Goal: Navigation & Orientation: Find specific page/section

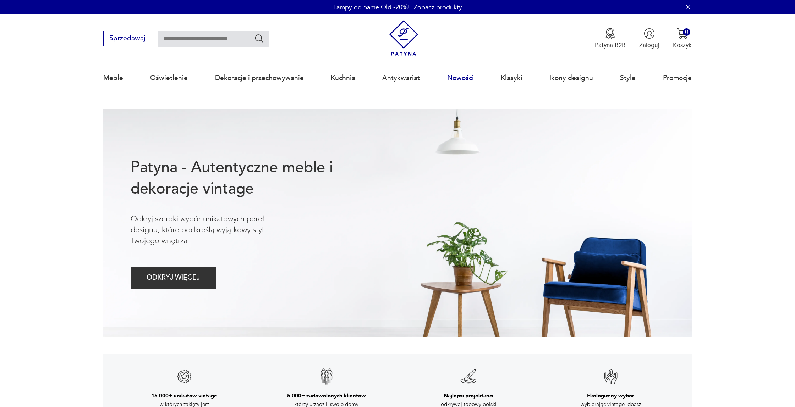
click at [452, 75] on link "Nowości" at bounding box center [460, 78] width 27 height 33
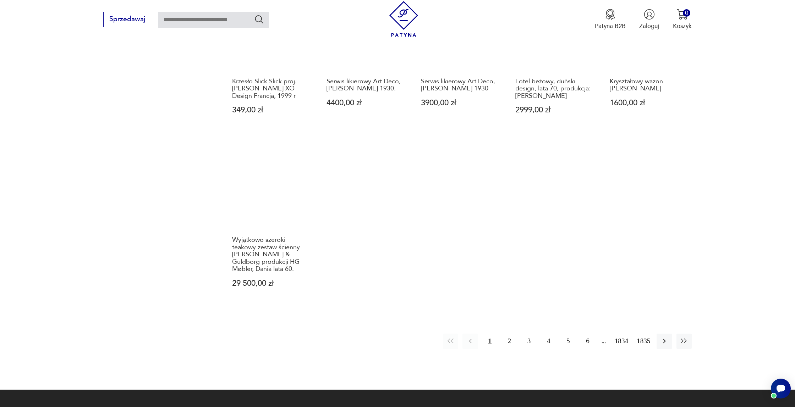
scroll to position [644, 0]
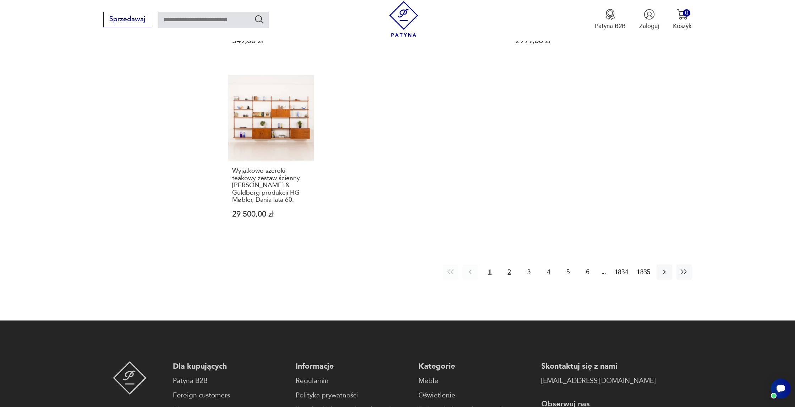
click at [504, 265] on button "2" at bounding box center [509, 272] width 15 height 15
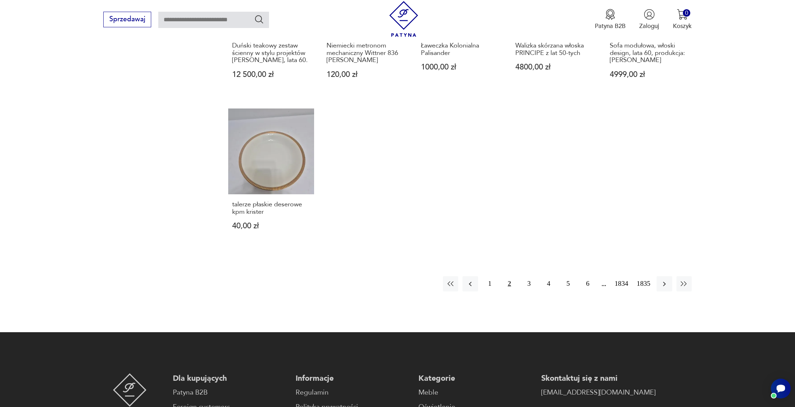
scroll to position [630, 0]
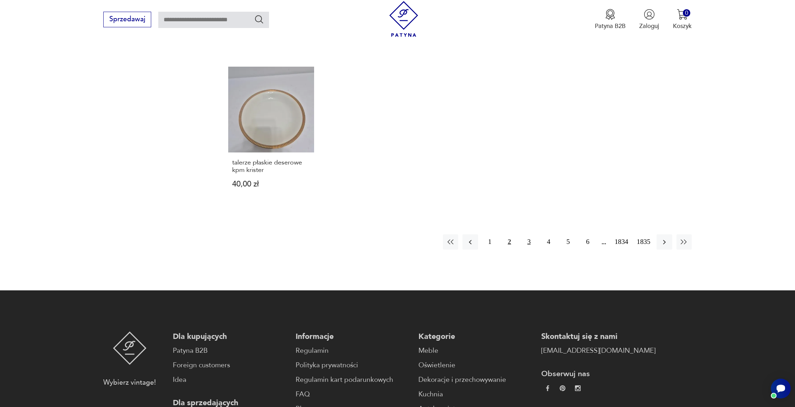
click at [529, 244] on button "3" at bounding box center [528, 241] width 15 height 15
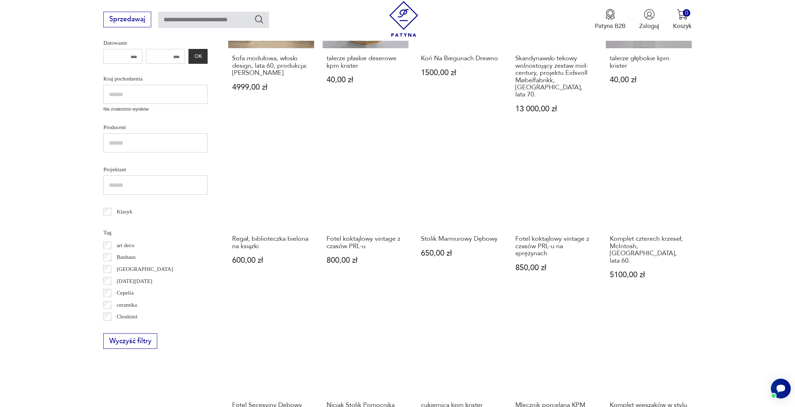
scroll to position [380, 0]
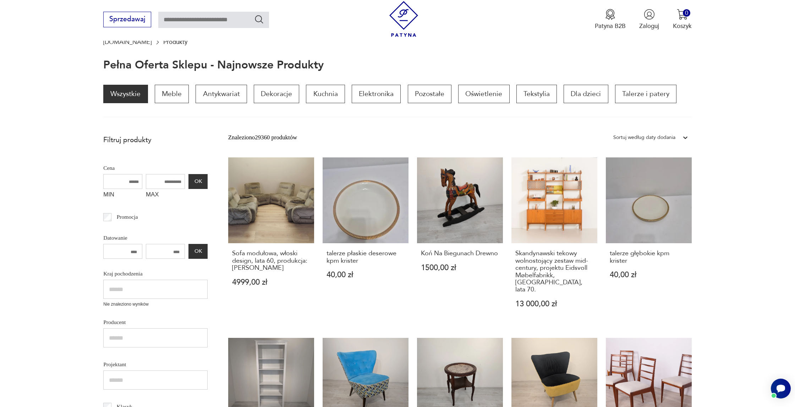
click at [358, 183] on link "talerze płaskie deserowe kpm krister 40,00 zł" at bounding box center [365, 241] width 86 height 167
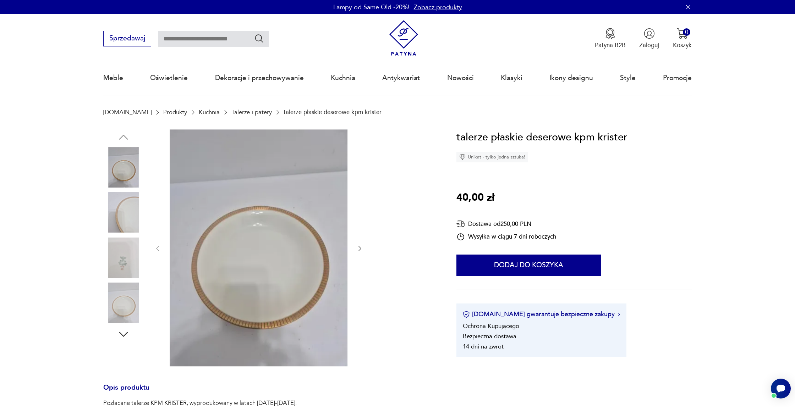
click at [117, 214] on img at bounding box center [123, 212] width 40 height 40
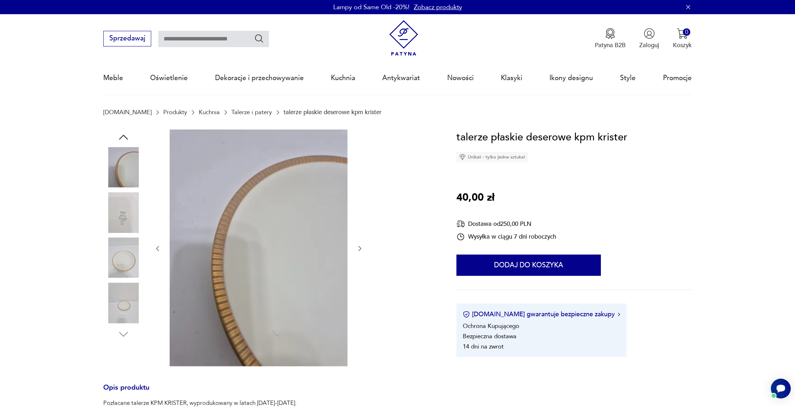
click at [124, 249] on img at bounding box center [123, 258] width 40 height 40
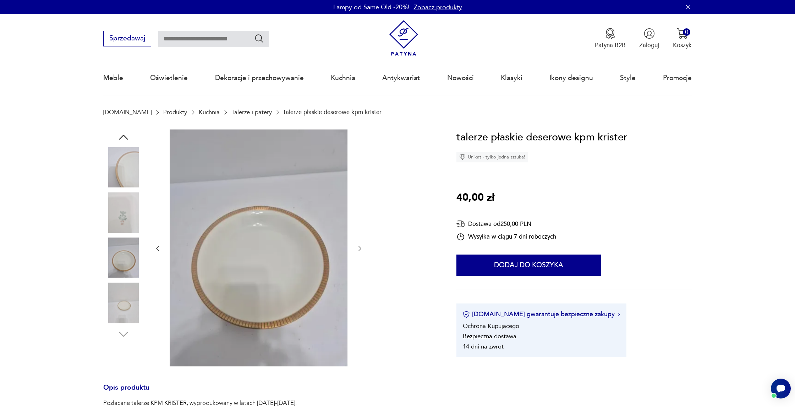
click at [121, 215] on img at bounding box center [123, 212] width 40 height 40
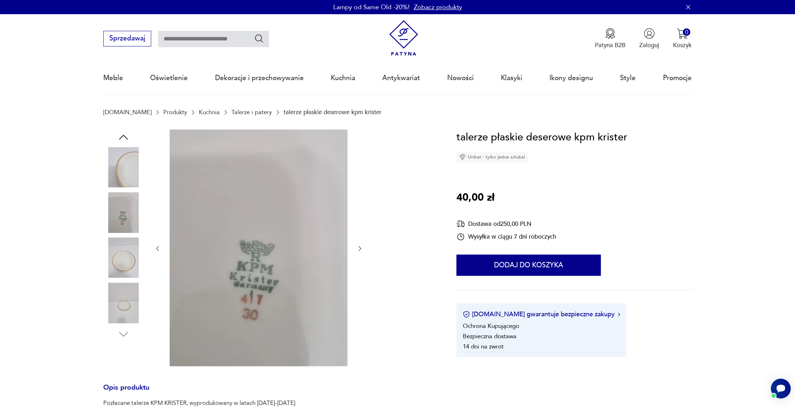
click at [126, 314] on img at bounding box center [123, 303] width 40 height 40
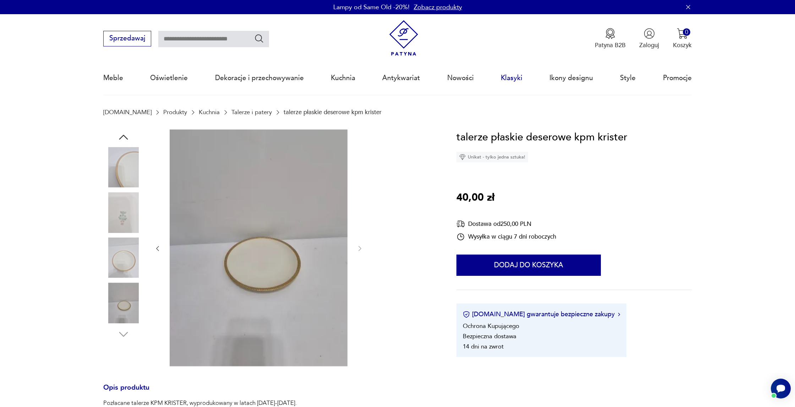
click at [510, 78] on link "Klasyki" at bounding box center [512, 78] width 22 height 33
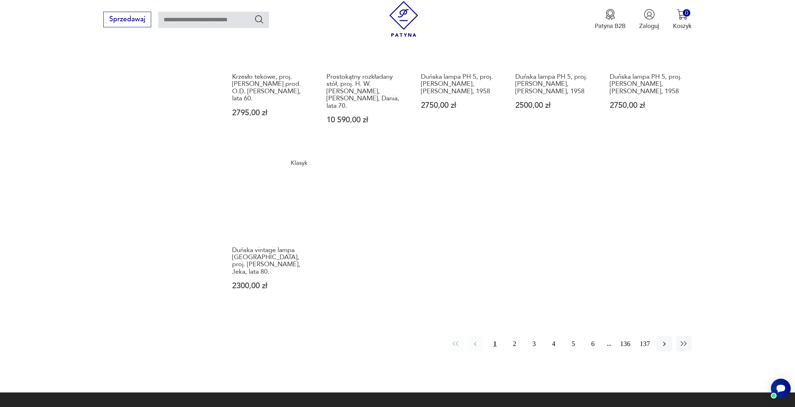
scroll to position [612, 0]
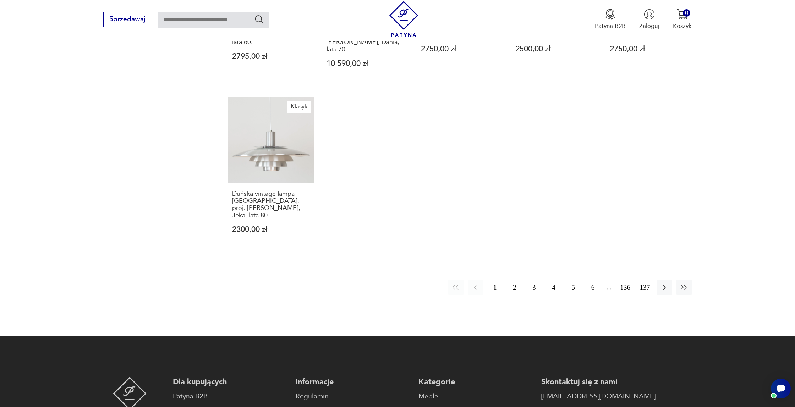
click at [518, 280] on button "2" at bounding box center [514, 287] width 15 height 15
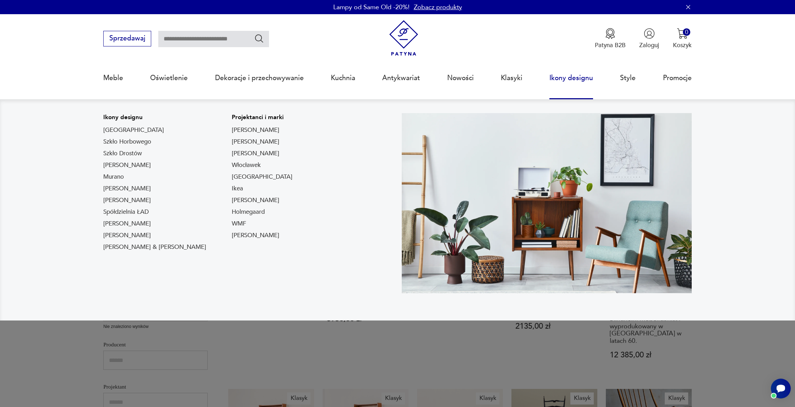
click at [573, 73] on link "Ikony designu" at bounding box center [571, 78] width 44 height 33
click at [566, 76] on link "Ikony designu" at bounding box center [571, 78] width 44 height 33
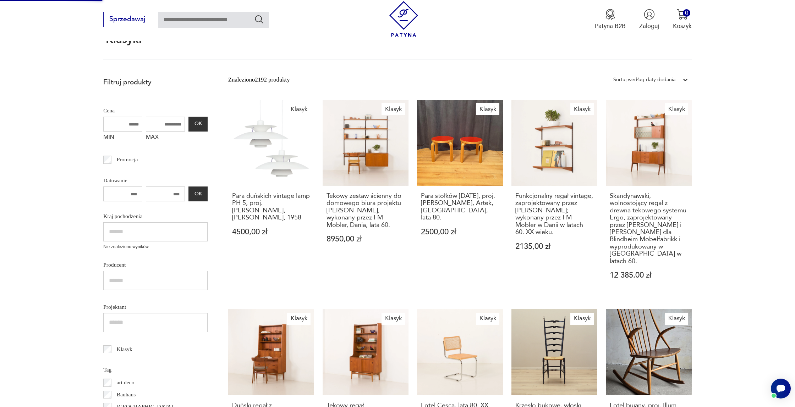
scroll to position [93, 0]
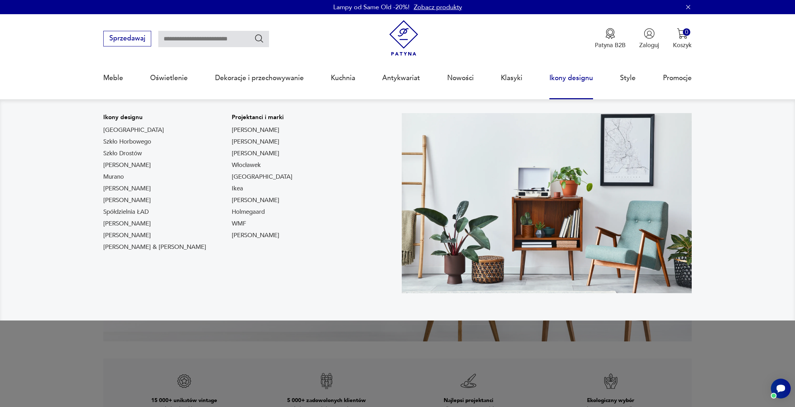
click at [559, 81] on link "Ikony designu" at bounding box center [571, 78] width 44 height 33
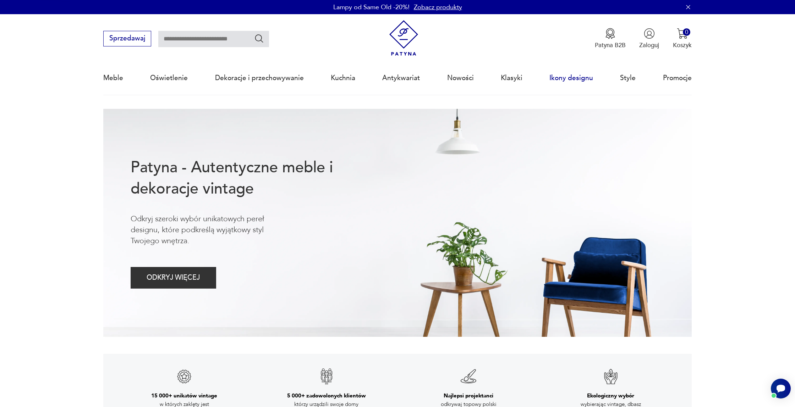
click at [562, 76] on link "Ikony designu" at bounding box center [571, 78] width 44 height 33
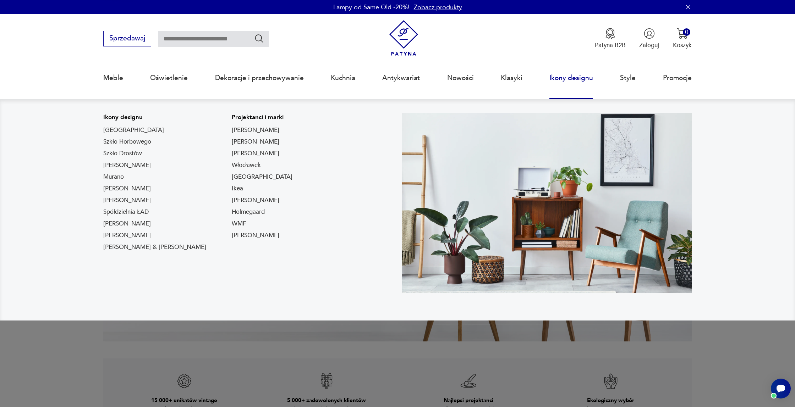
click at [581, 74] on link "Ikony designu" at bounding box center [571, 78] width 44 height 33
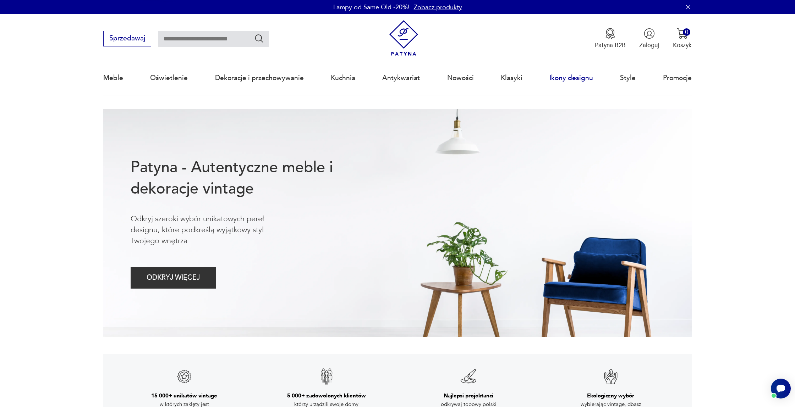
click at [581, 74] on link "Ikony designu" at bounding box center [571, 78] width 44 height 33
click at [446, 10] on link "Zobacz produkty" at bounding box center [438, 7] width 48 height 9
